Goal: Check status: Check status

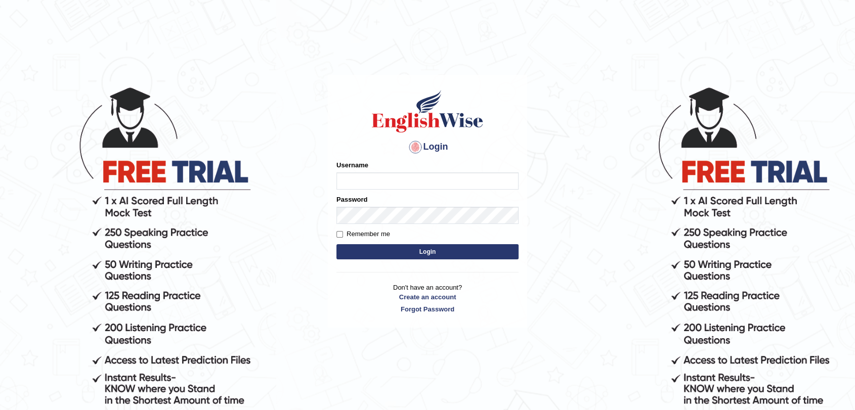
type input "Bryce"
click at [388, 232] on label "Remember me" at bounding box center [363, 234] width 54 height 10
click at [343, 232] on input "Remember me" at bounding box center [339, 234] width 7 height 7
checkbox input "true"
click at [392, 248] on button "Login" at bounding box center [427, 251] width 182 height 15
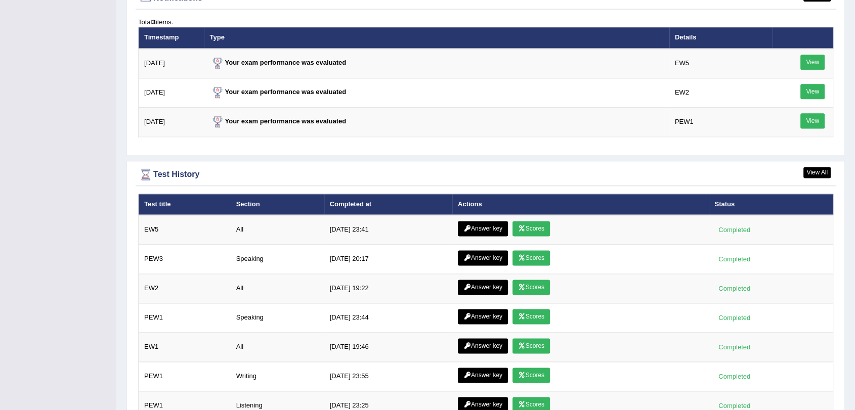
scroll to position [1404, 0]
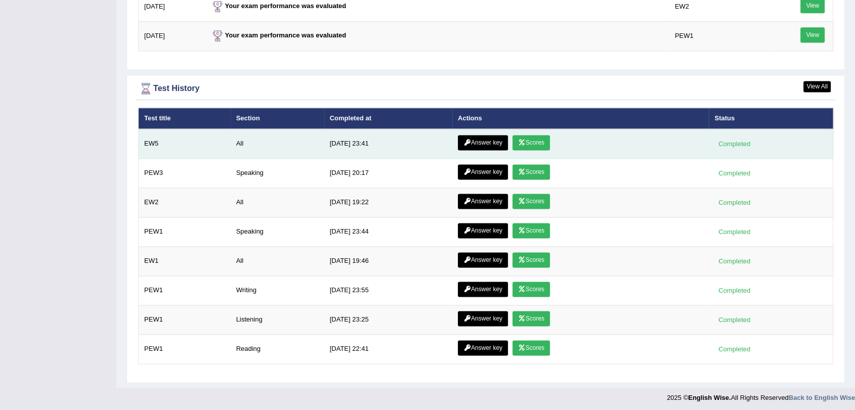
click at [522, 137] on link "Scores" at bounding box center [530, 142] width 37 height 15
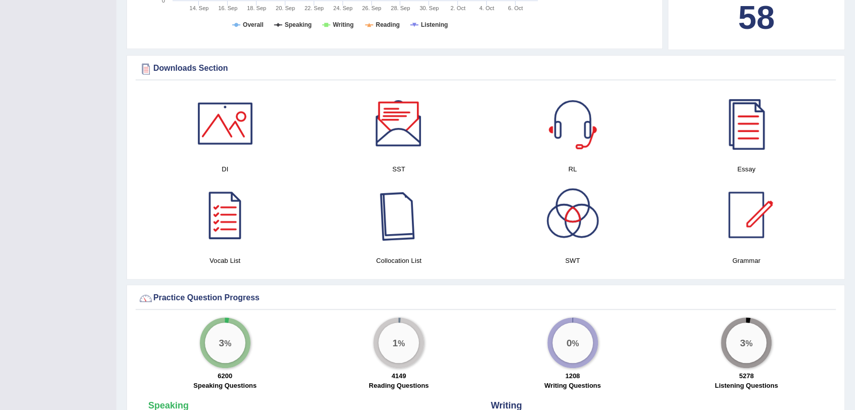
scroll to position [469, 0]
